Goal: Communication & Community: Participate in discussion

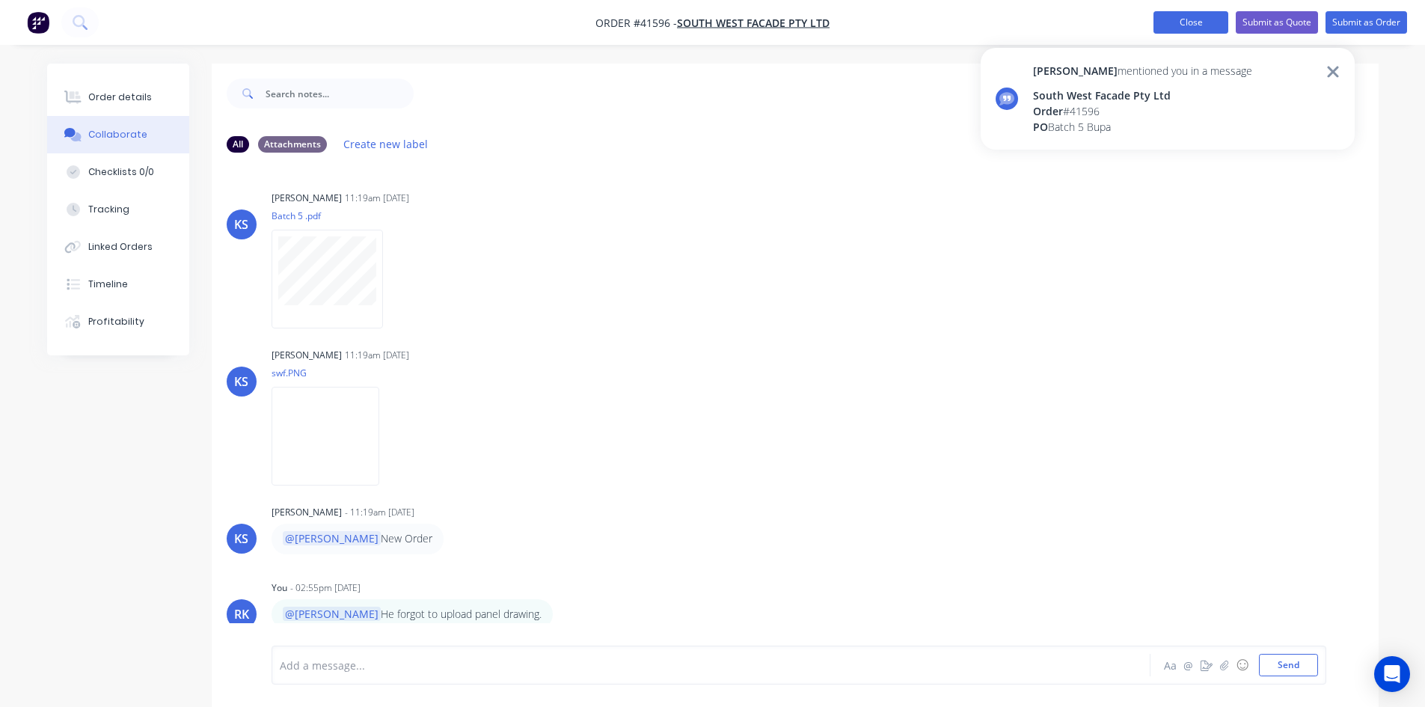
scroll to position [154, 0]
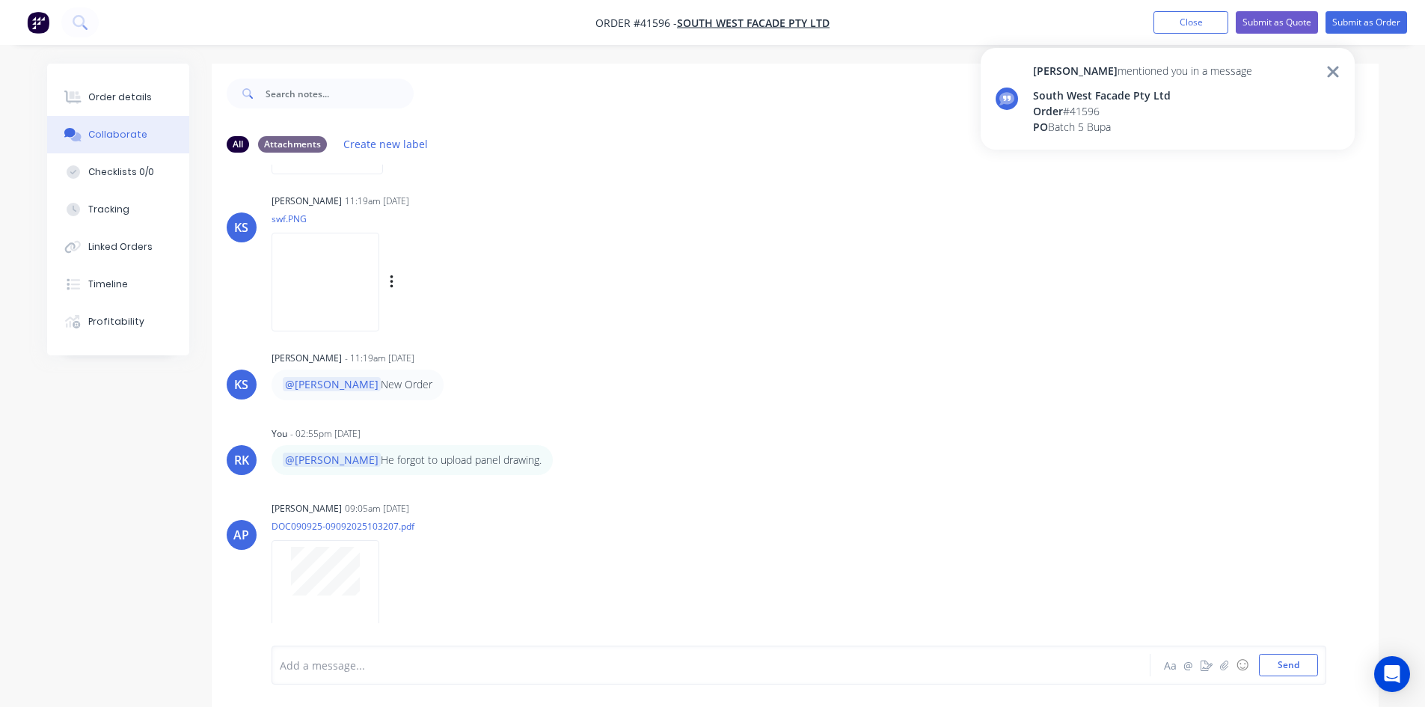
click at [852, 284] on div "KS [PERSON_NAME] 11:19am [DATE] swf.PNG Labels Download" at bounding box center [795, 257] width 1167 height 135
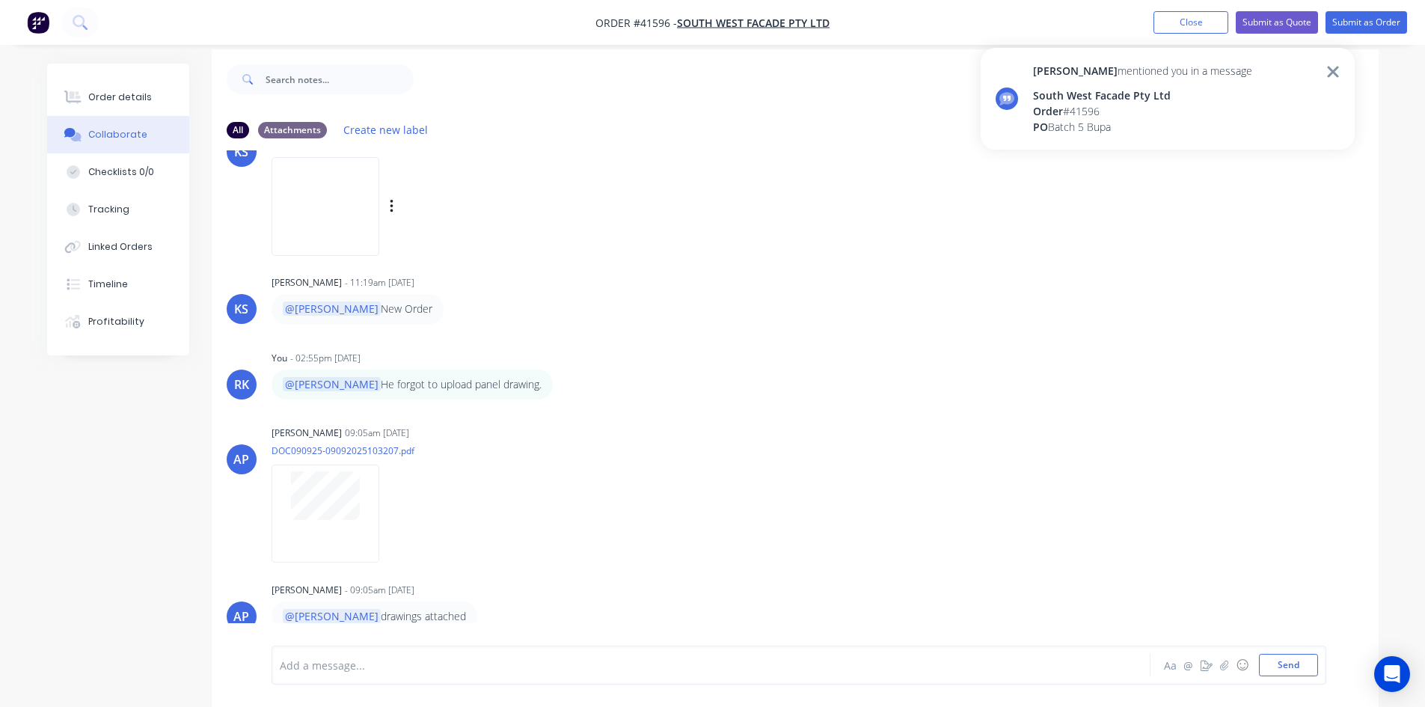
scroll to position [22, 0]
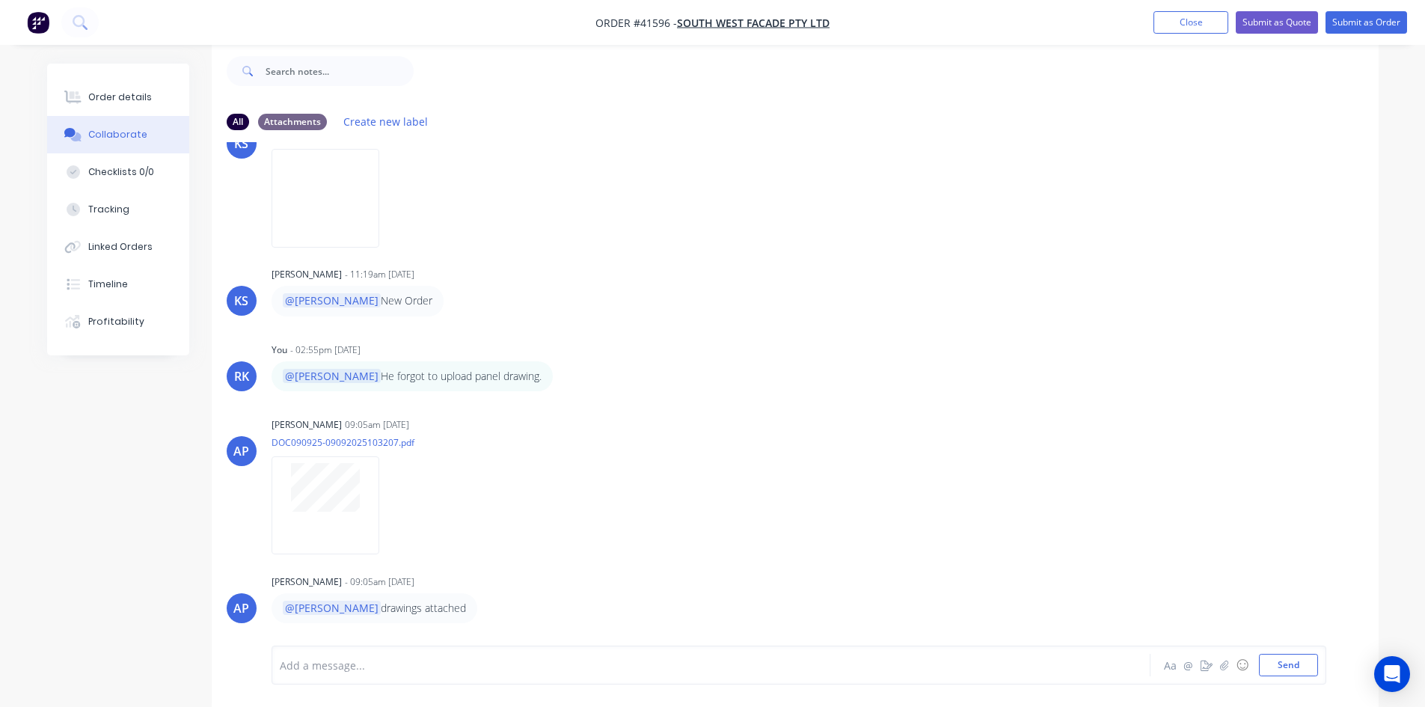
click at [840, 294] on div "KS [PERSON_NAME] - 11:19am [DATE] @[PERSON_NAME] New Order" at bounding box center [795, 289] width 1167 height 52
click at [1185, 23] on button "Close" at bounding box center [1190, 22] width 75 height 22
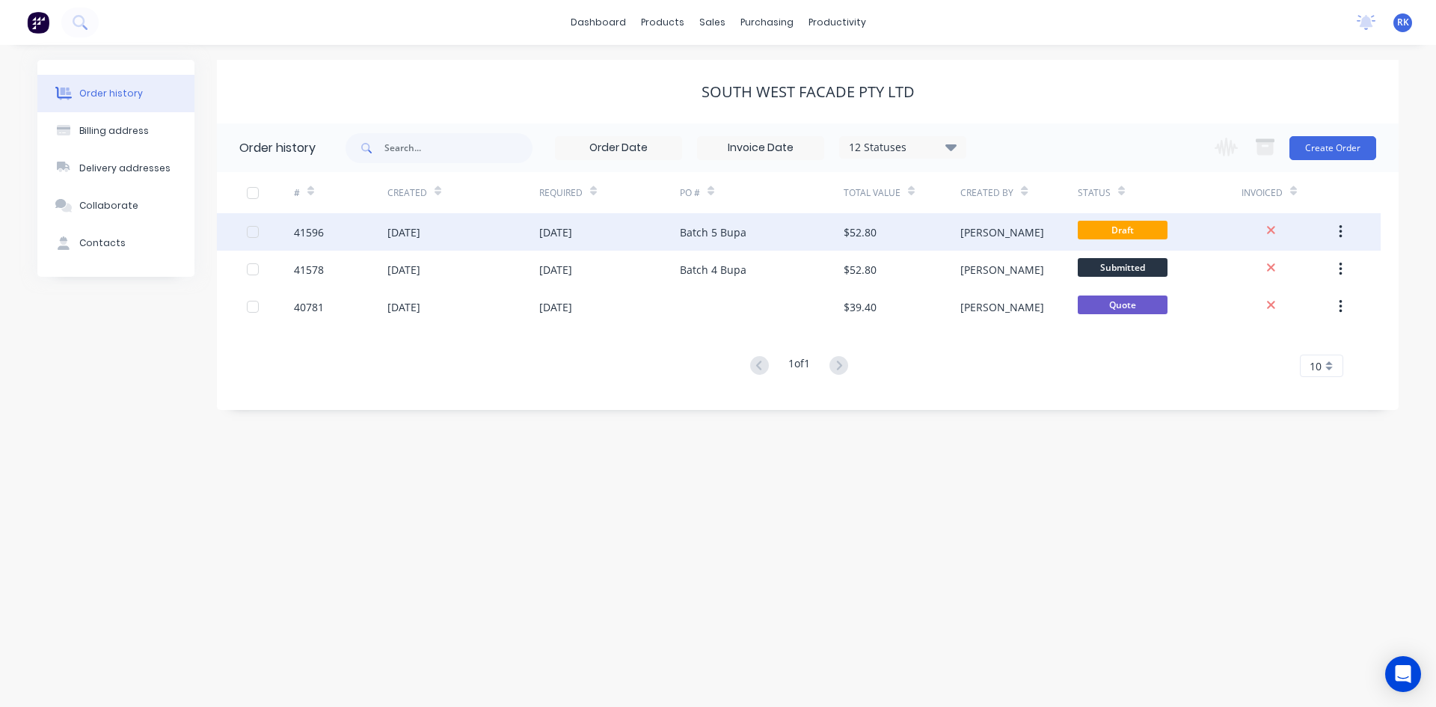
click at [865, 230] on div "$52.80" at bounding box center [860, 232] width 33 height 16
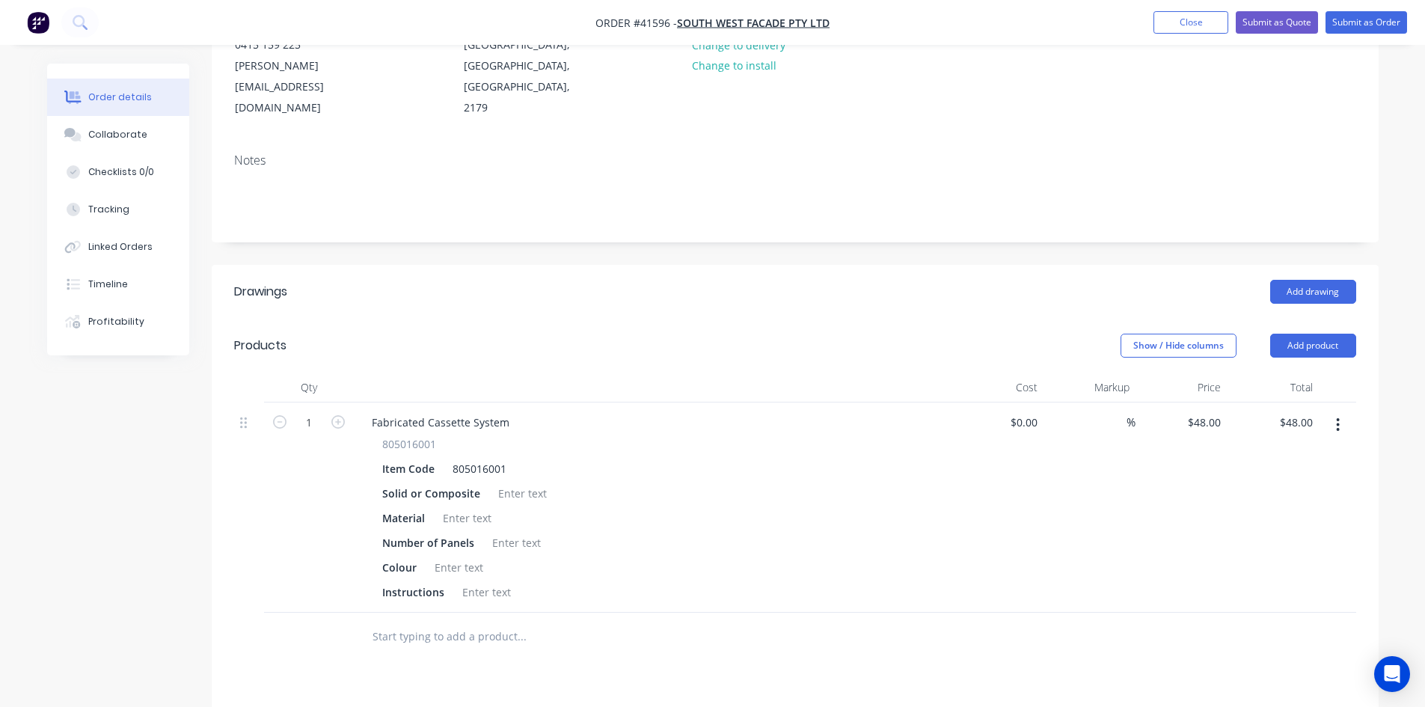
scroll to position [224, 0]
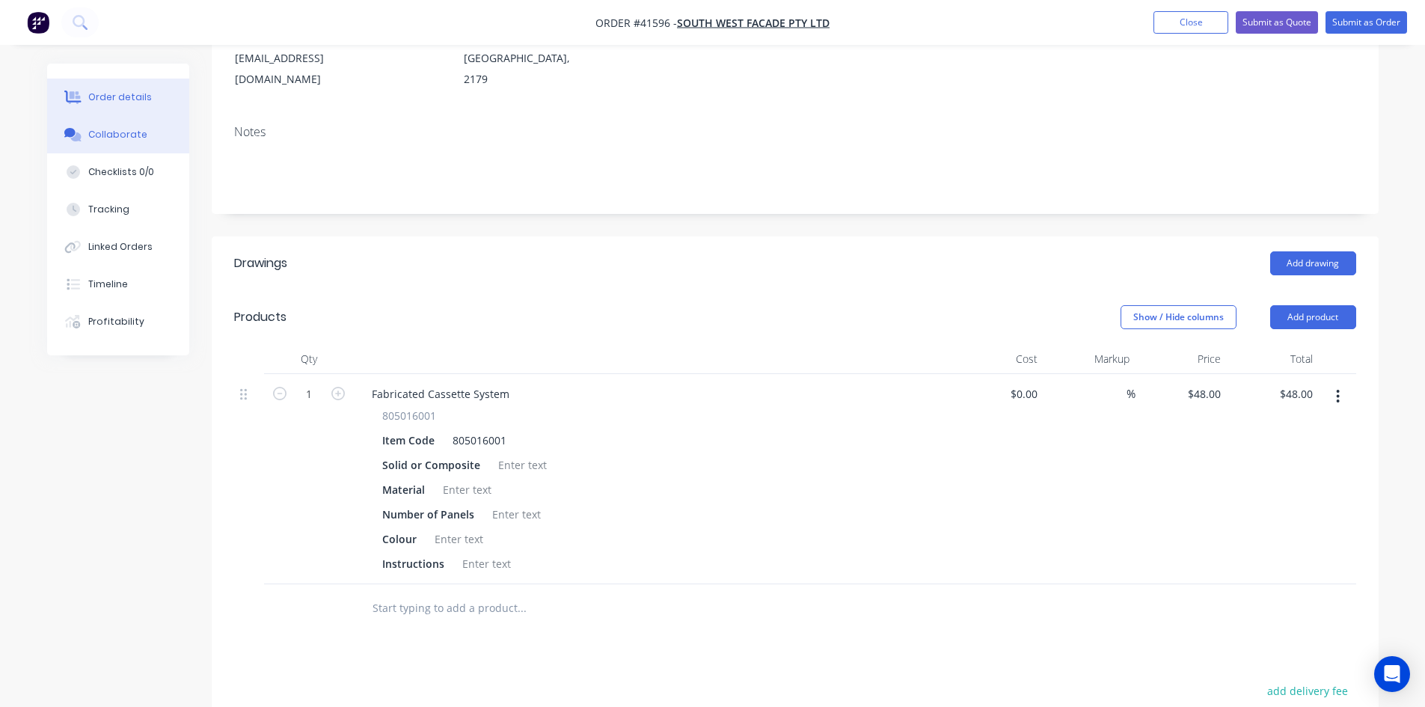
click at [102, 134] on div "Collaborate" at bounding box center [117, 134] width 59 height 13
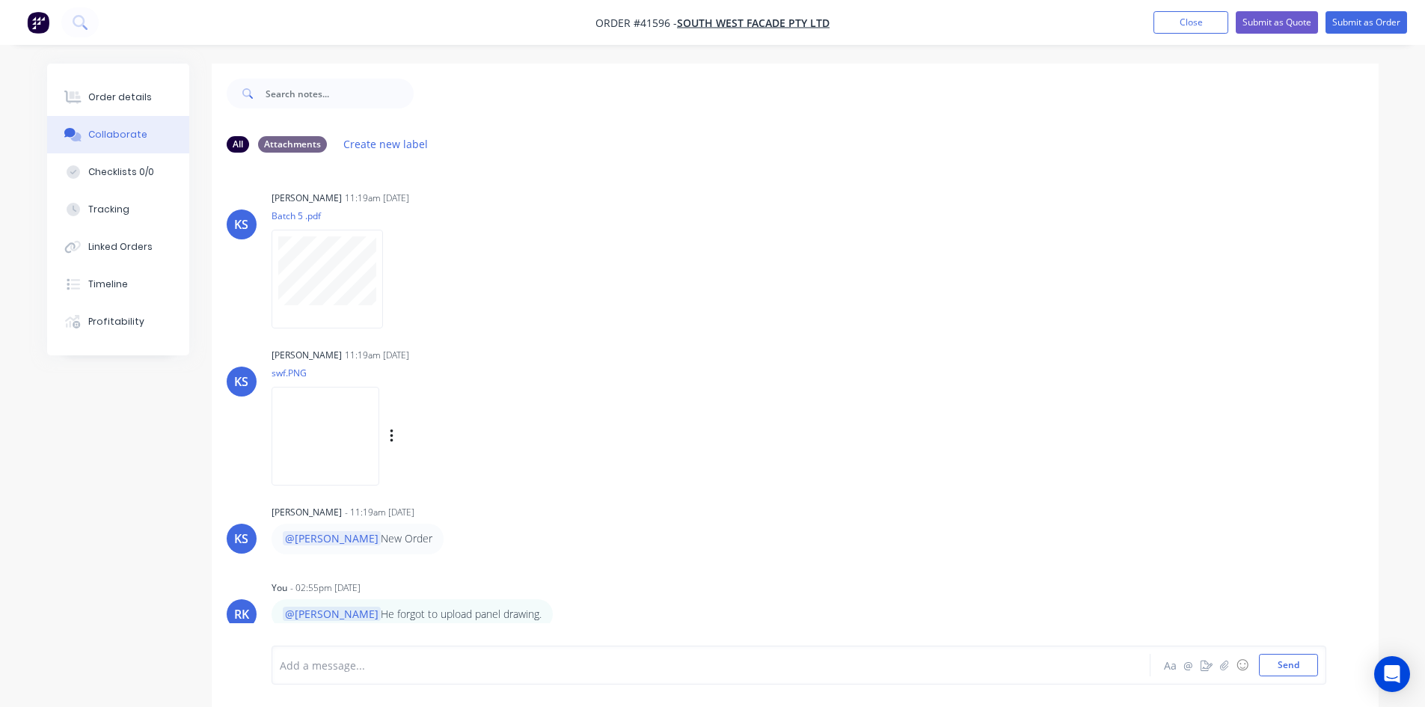
click at [347, 429] on img at bounding box center [325, 436] width 108 height 98
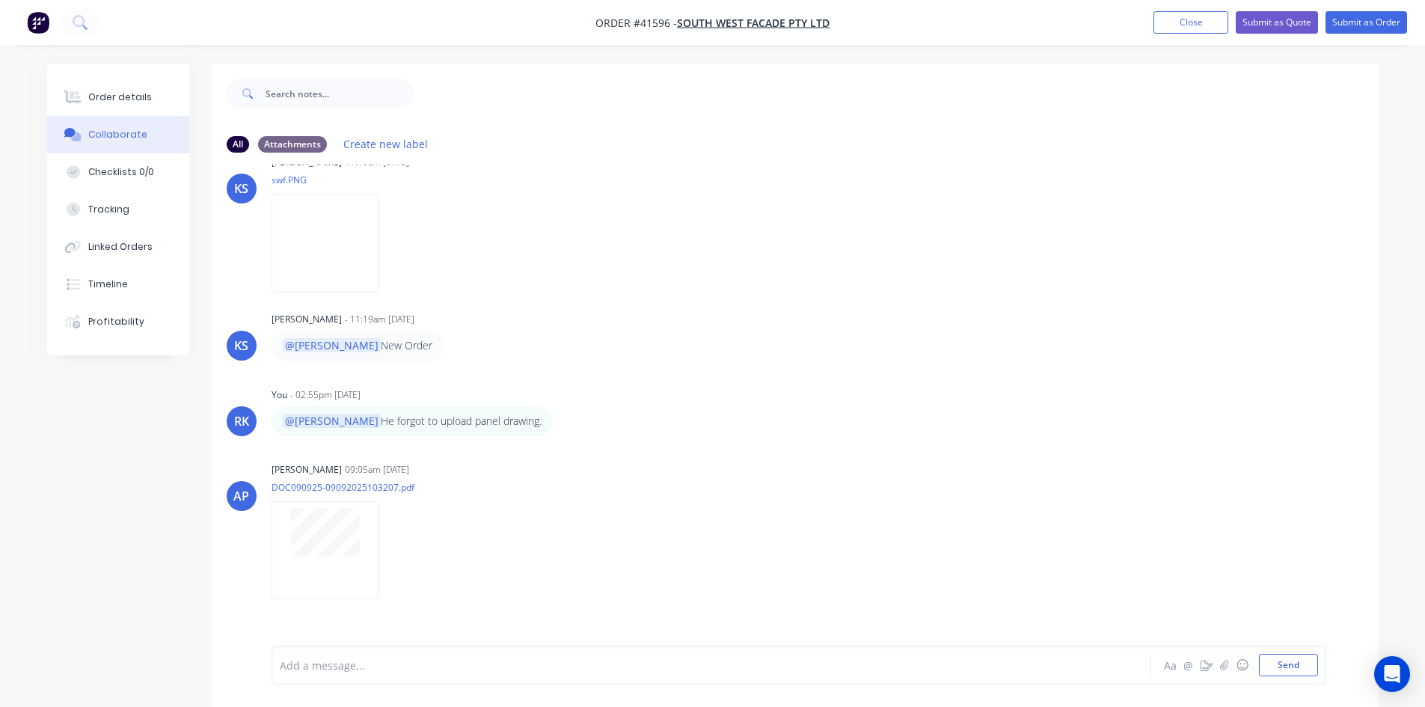
scroll to position [215, 0]
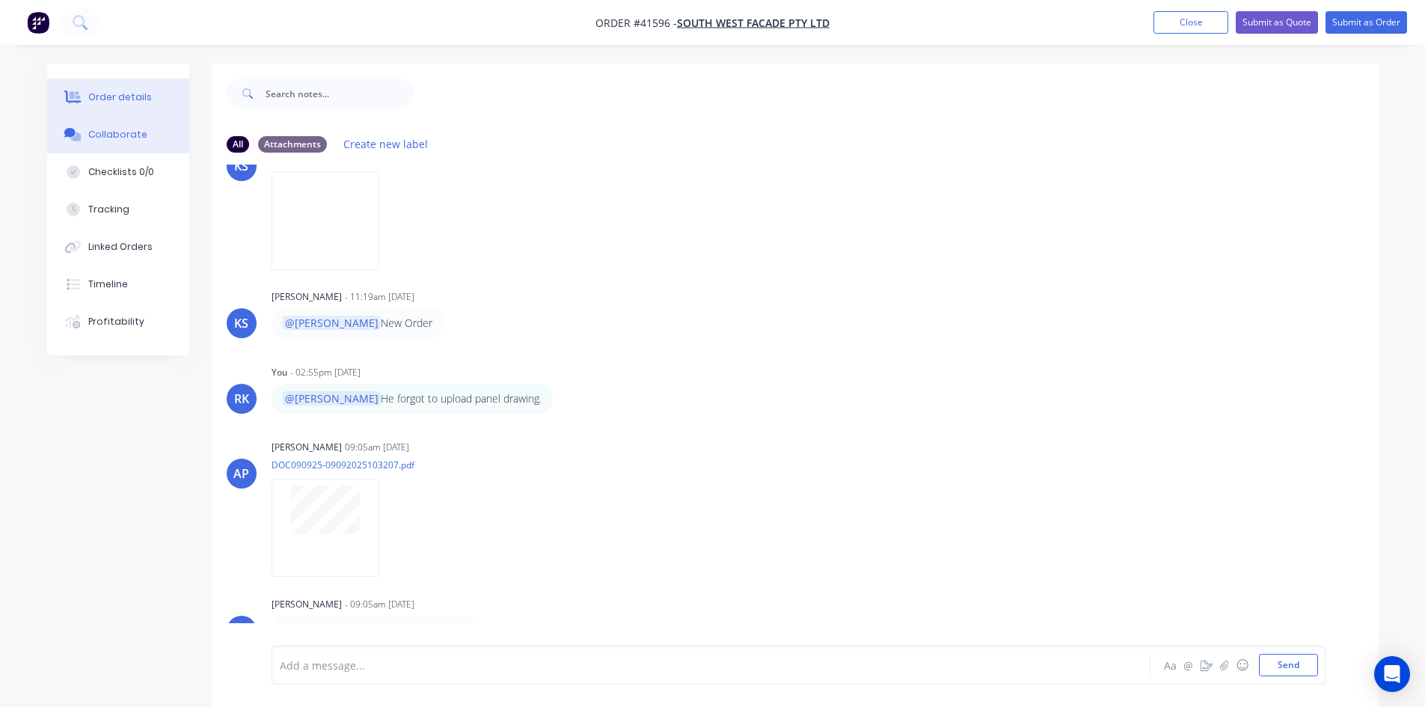
click at [131, 96] on div "Order details" at bounding box center [120, 96] width 64 height 13
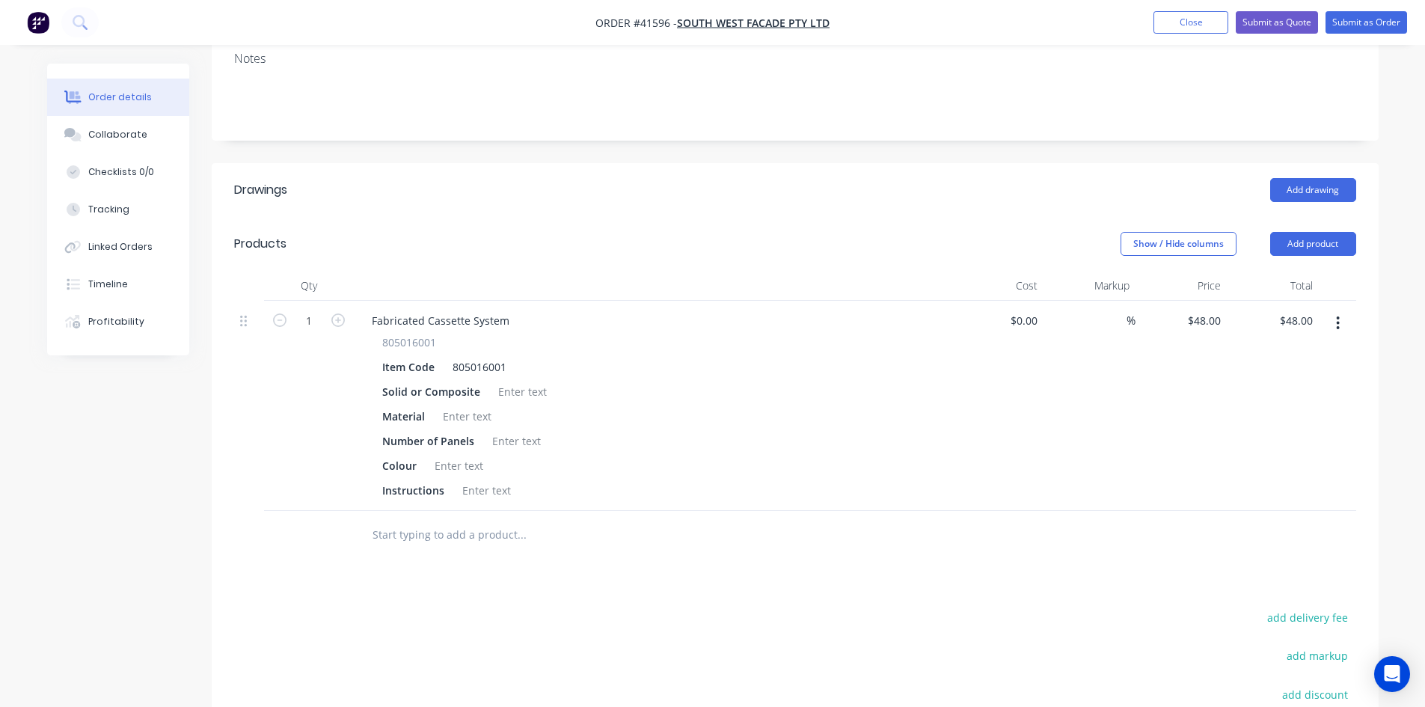
scroll to position [299, 0]
click at [509, 379] on div at bounding box center [522, 390] width 61 height 22
click at [475, 404] on div at bounding box center [467, 415] width 61 height 22
click at [507, 429] on div at bounding box center [516, 440] width 61 height 22
click at [460, 453] on div at bounding box center [459, 464] width 61 height 22
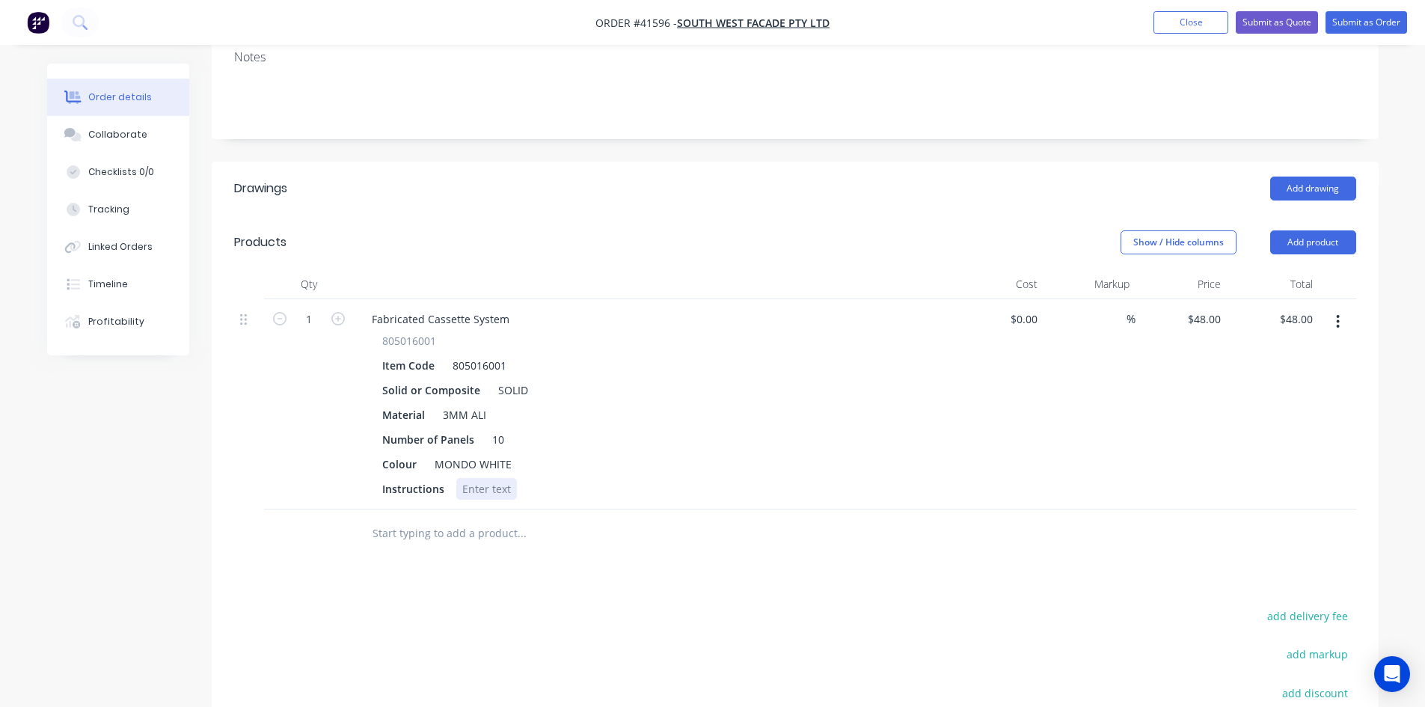
click at [464, 478] on div at bounding box center [486, 489] width 61 height 22
click at [653, 453] on div "Colour MONDO WHITE" at bounding box center [649, 464] width 547 height 22
click at [122, 138] on div "Collaborate" at bounding box center [117, 134] width 59 height 13
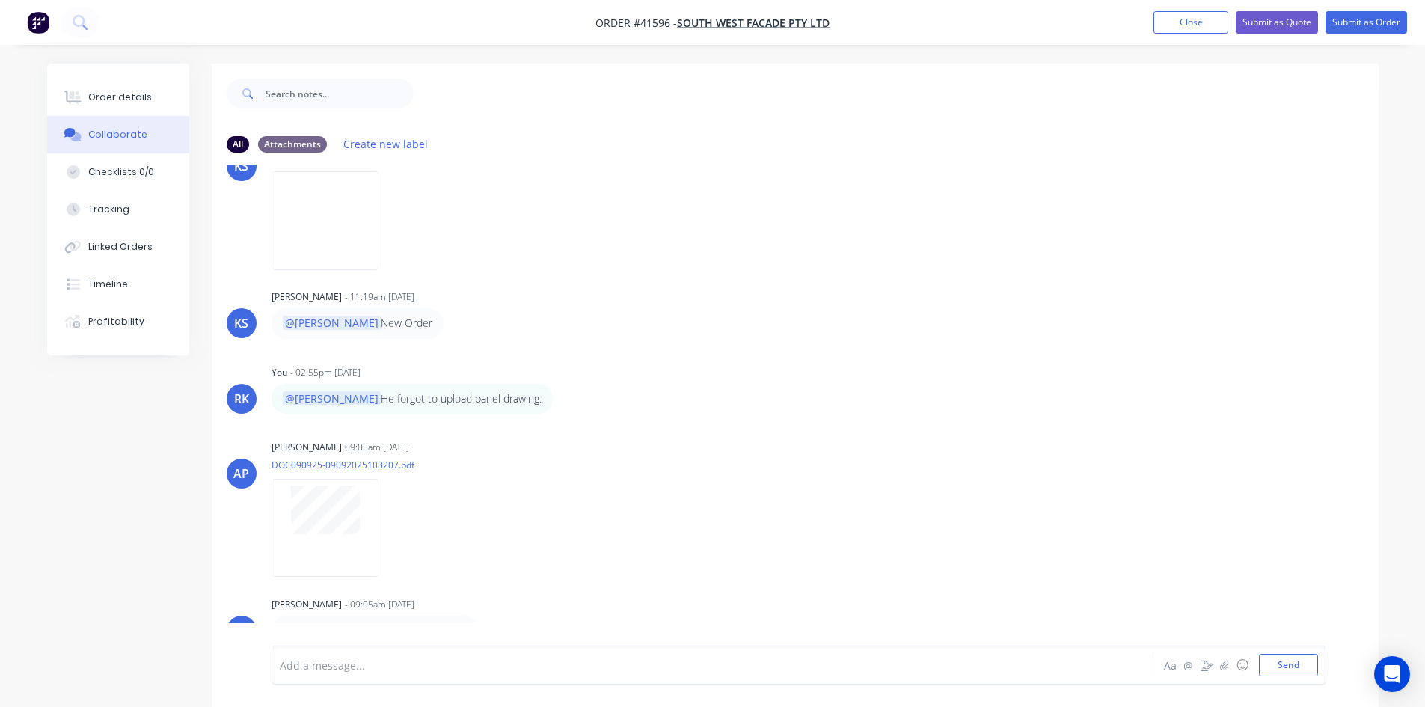
scroll to position [22, 0]
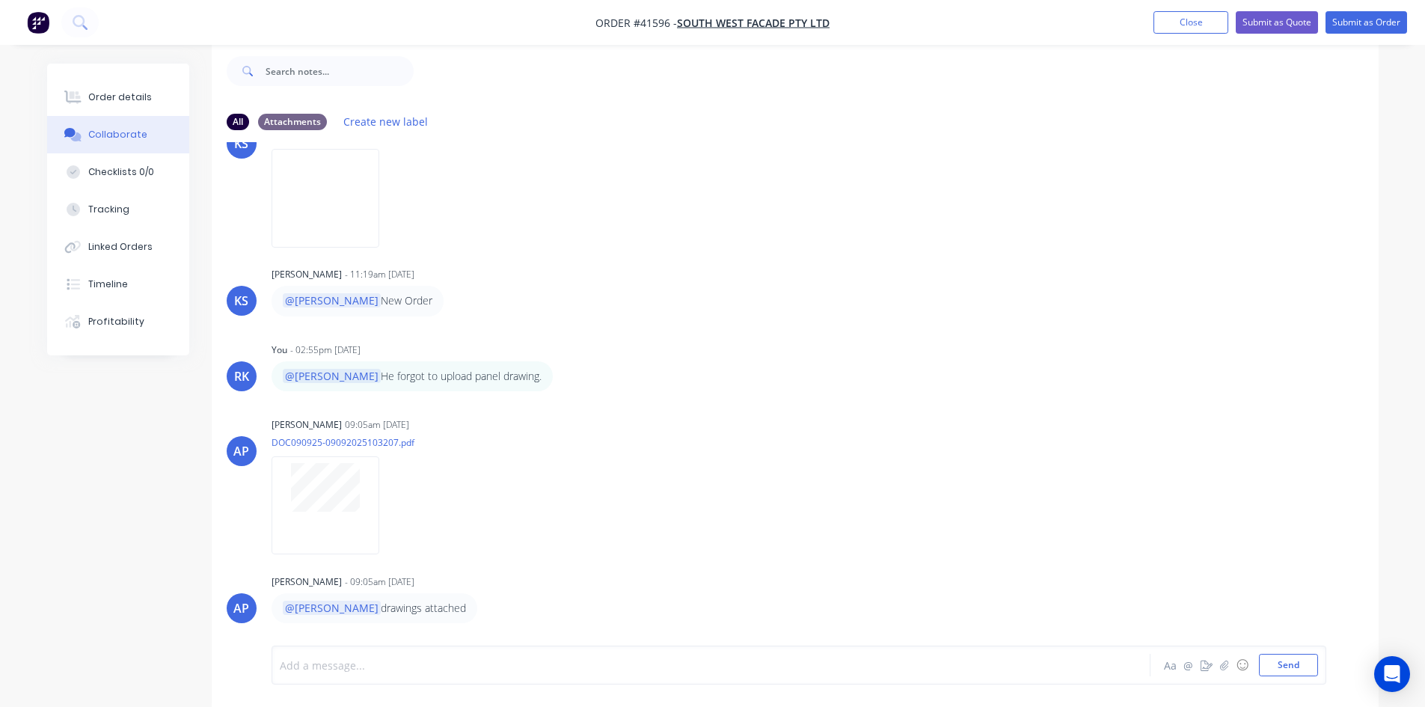
click at [390, 670] on div at bounding box center [669, 665] width 778 height 16
click at [1293, 670] on button "Send" at bounding box center [1288, 665] width 59 height 22
click at [1079, 438] on div "AP [PERSON_NAME] 09:05am [DATE] DOC090925-09092025103207.pdf Labels Download" at bounding box center [795, 481] width 1167 height 135
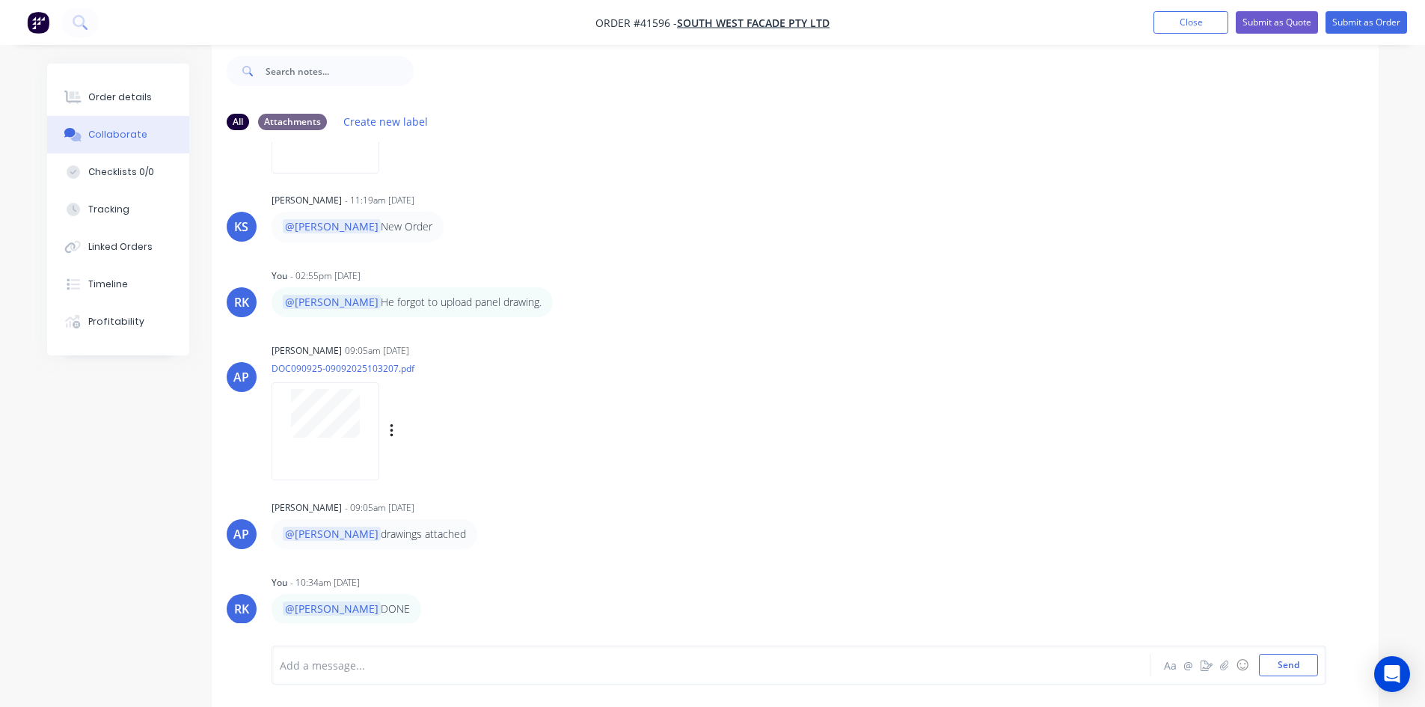
scroll to position [290, 0]
click at [1182, 19] on button "Close" at bounding box center [1190, 22] width 75 height 22
